Goal: Check status: Check status

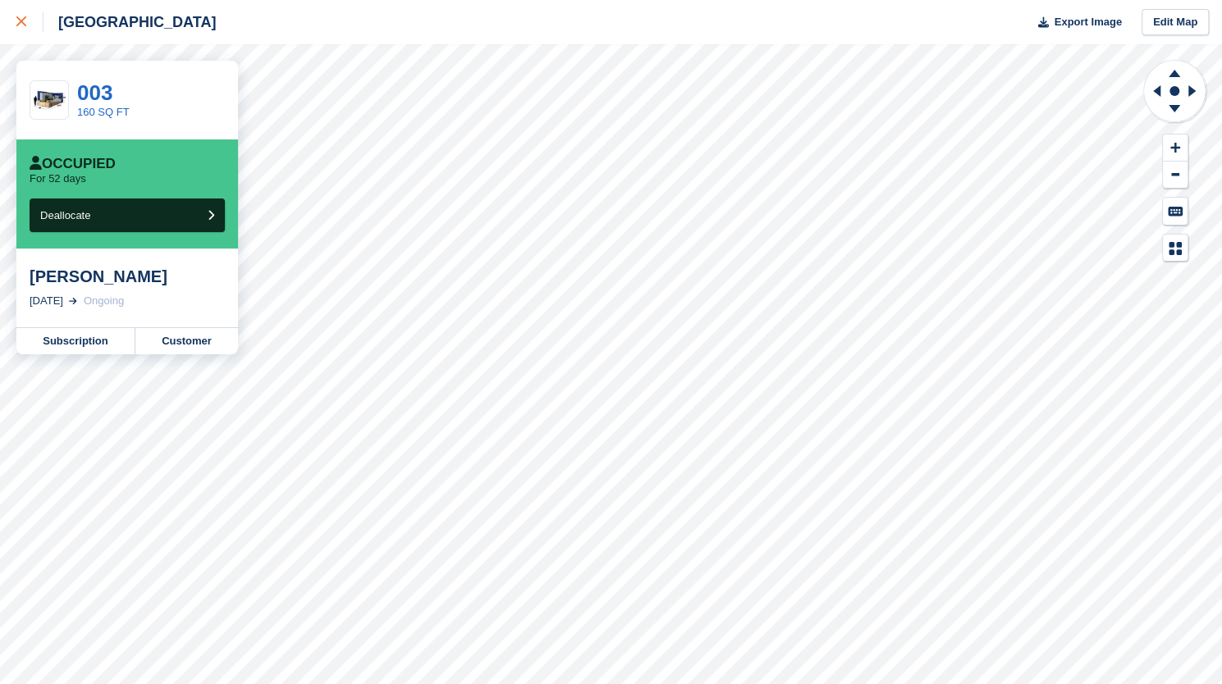
click at [36, 31] on div at bounding box center [29, 22] width 27 height 20
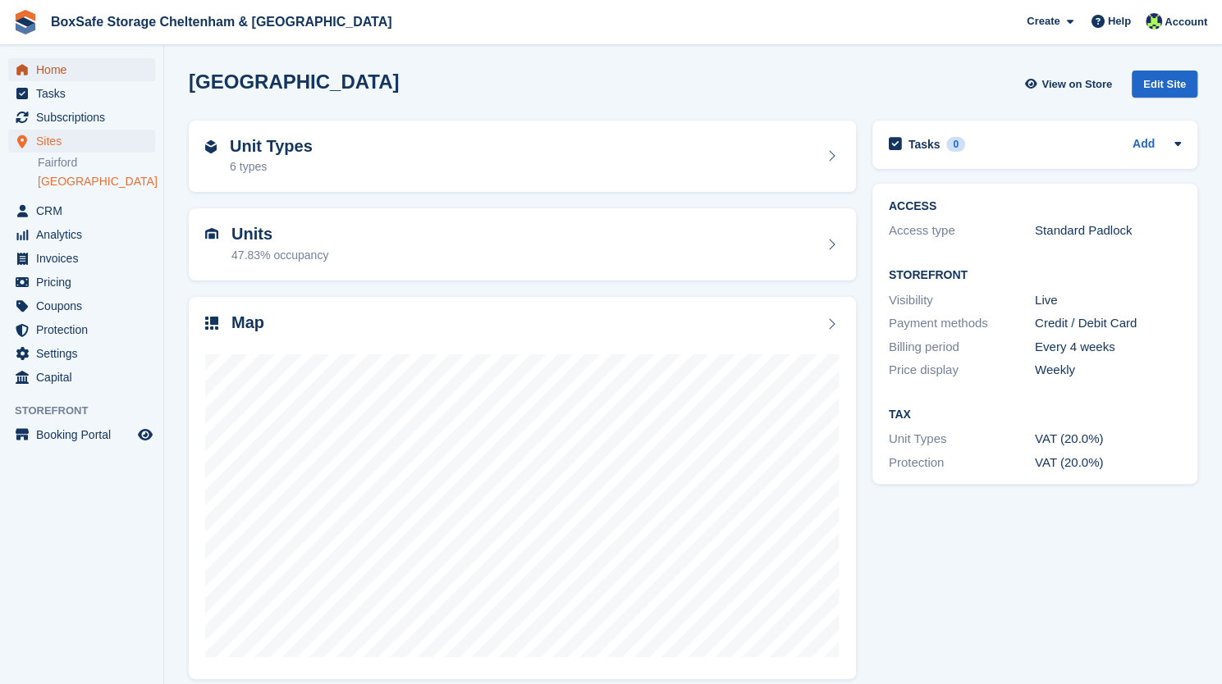
click at [80, 69] on span "Home" at bounding box center [85, 69] width 98 height 23
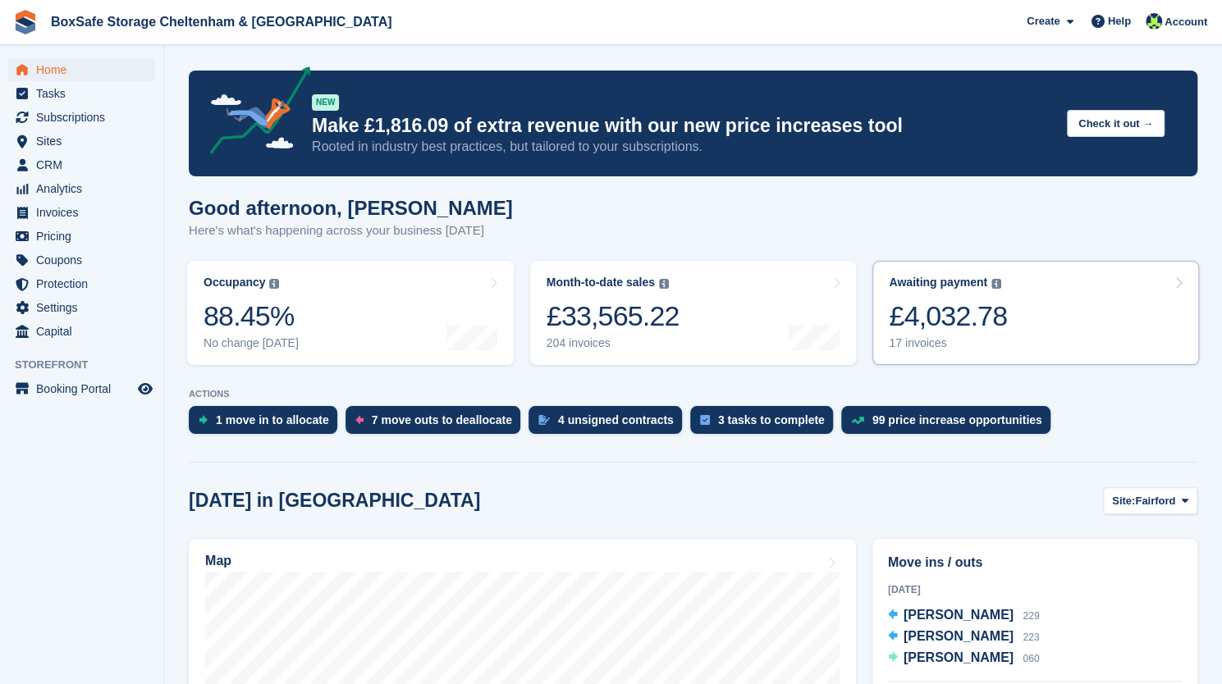
click at [960, 295] on div "Awaiting payment The total outstanding balance on all open invoices. £4,032.78 …" at bounding box center [947, 313] width 118 height 75
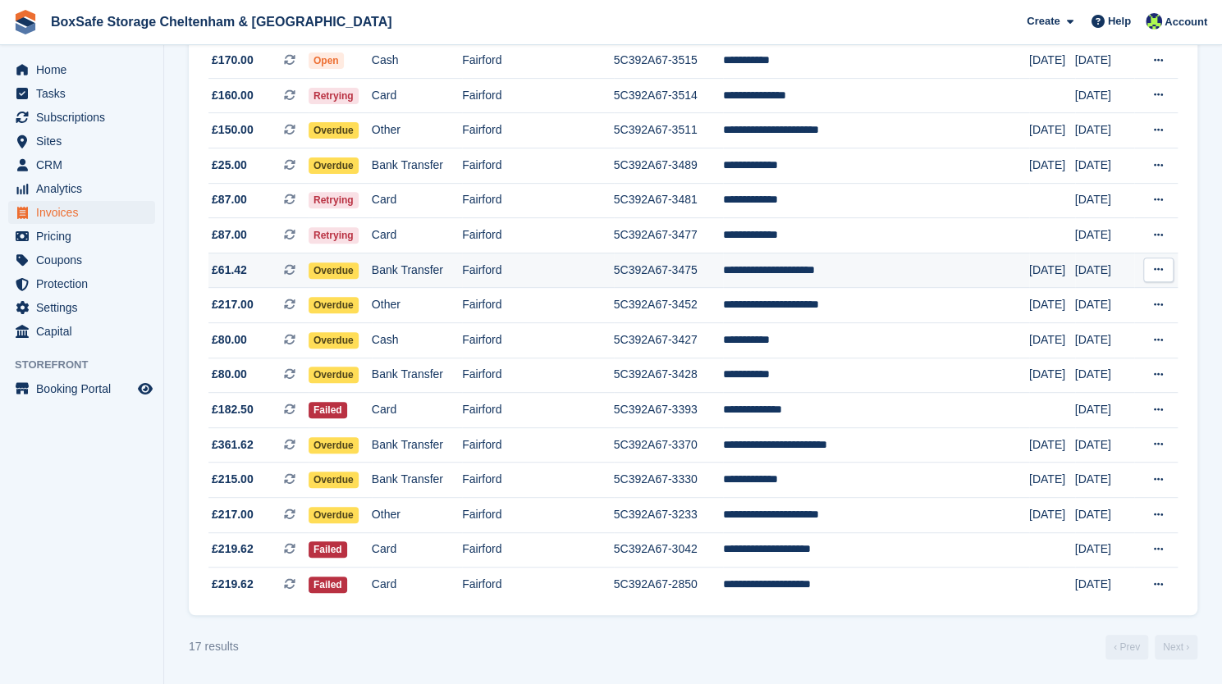
scroll to position [271, 0]
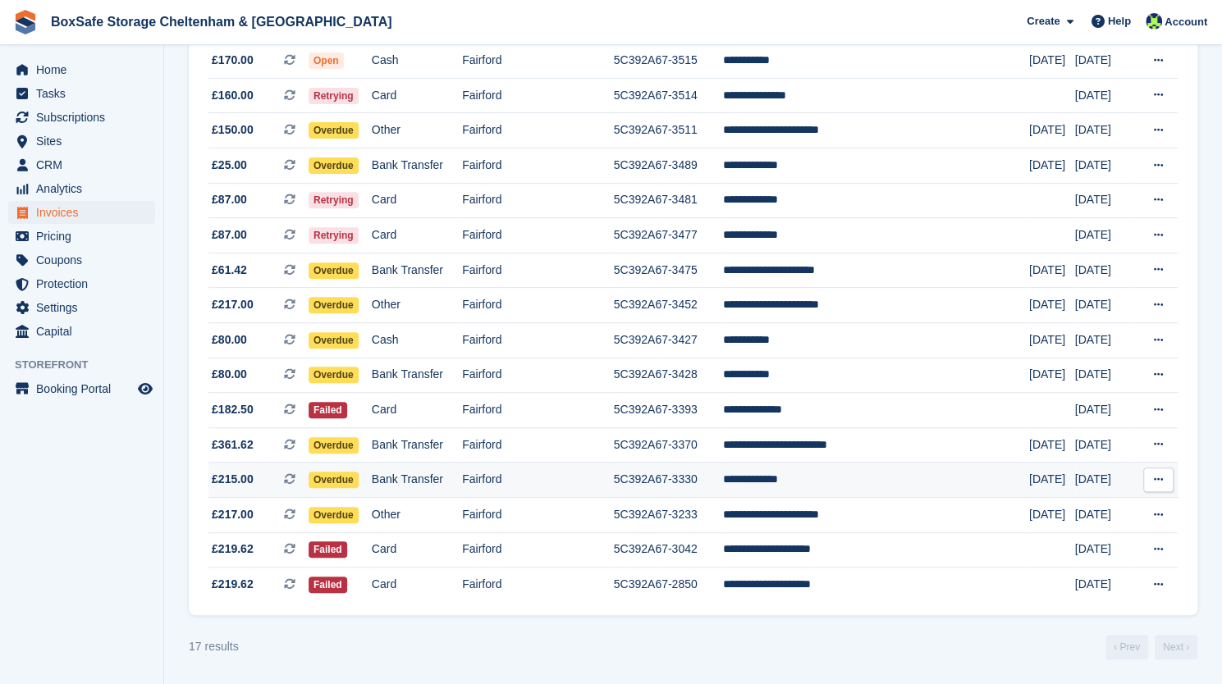
click at [678, 483] on td "5C392A67-3330" at bounding box center [668, 480] width 109 height 35
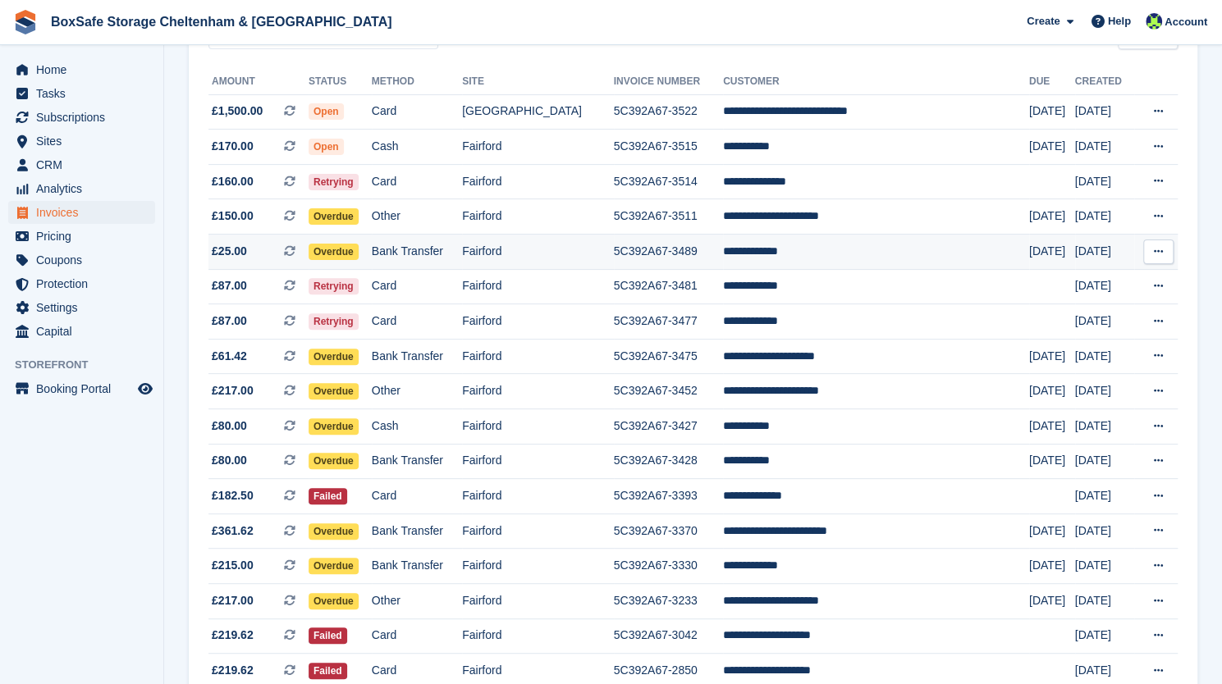
scroll to position [271, 0]
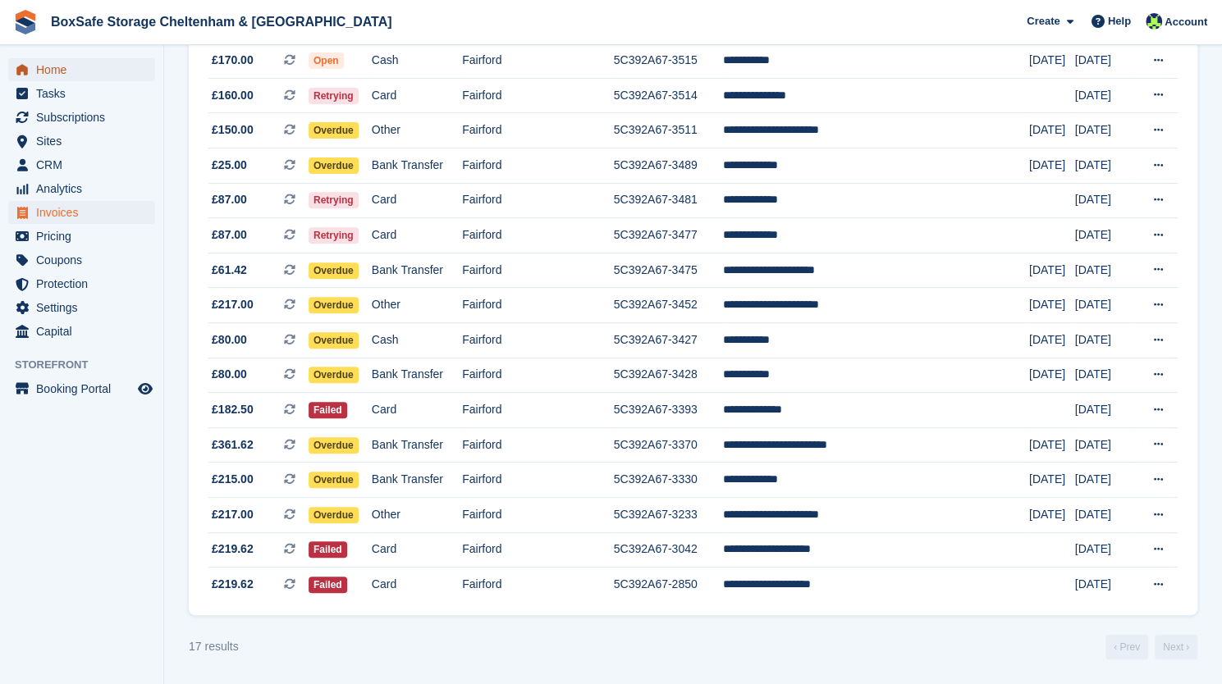
click at [52, 63] on span "Home" at bounding box center [85, 69] width 98 height 23
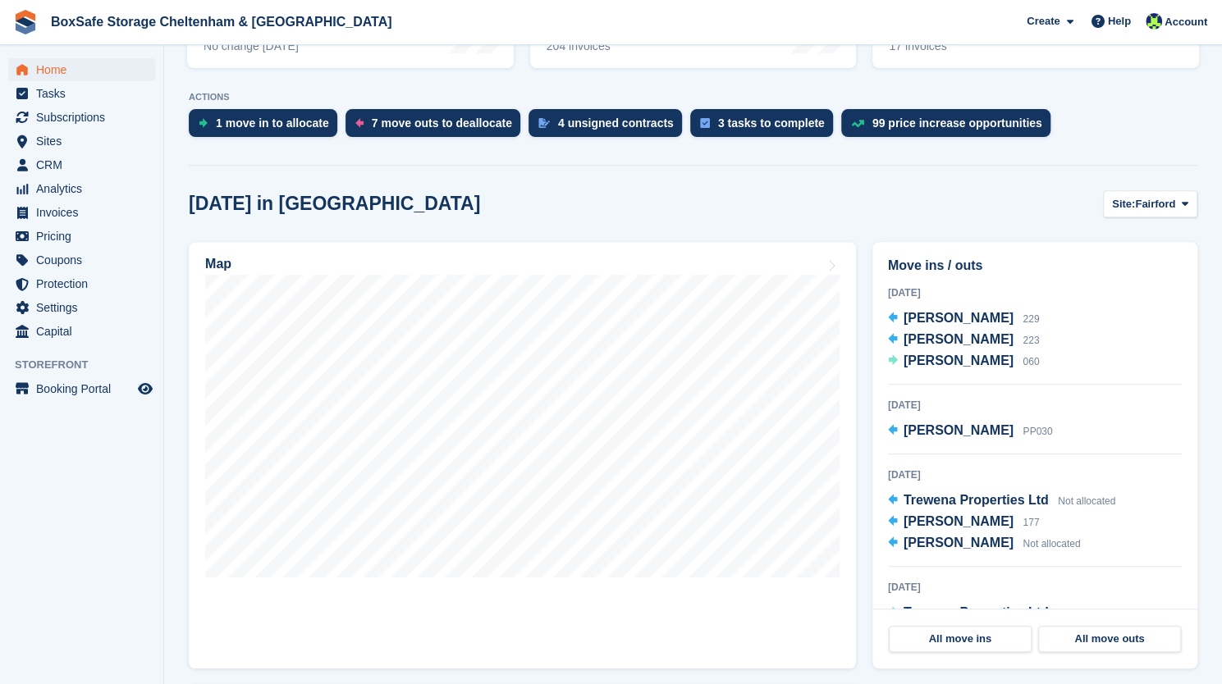
scroll to position [410, 0]
